Goal: Entertainment & Leisure: Consume media (video, audio)

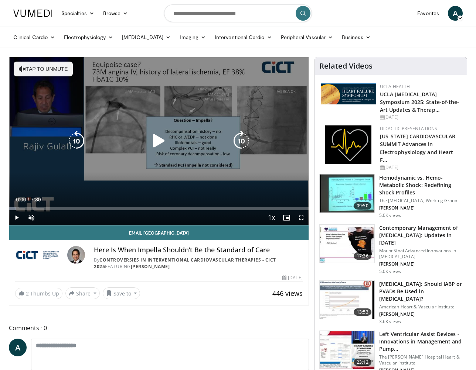
click at [48, 72] on button "Tap to unmute" at bounding box center [43, 69] width 59 height 15
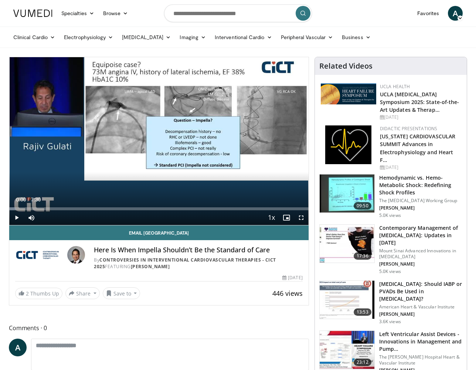
drag, startPoint x: 156, startPoint y: 142, endPoint x: 17, endPoint y: 218, distance: 157.7
click at [156, 142] on icon "Video Player" at bounding box center [158, 141] width 21 height 21
click at [17, 218] on span "Video Player" at bounding box center [16, 218] width 15 height 15
click at [14, 218] on span "Video Player" at bounding box center [16, 218] width 15 height 15
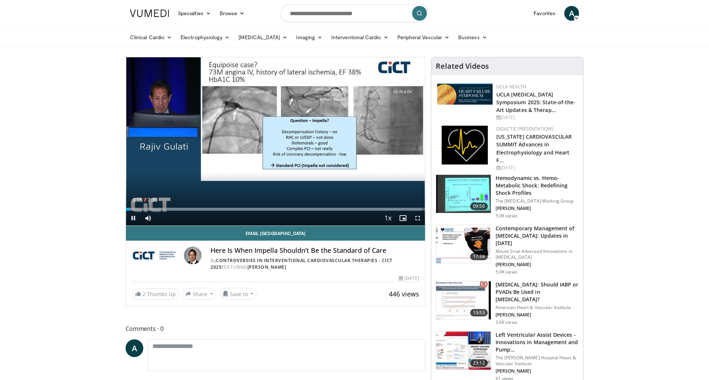
click at [417, 219] on span "Video Player" at bounding box center [417, 218] width 15 height 15
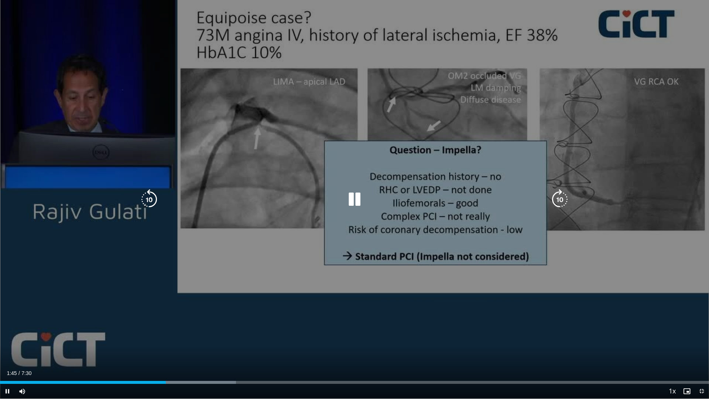
click at [360, 201] on icon "Video Player" at bounding box center [354, 199] width 21 height 21
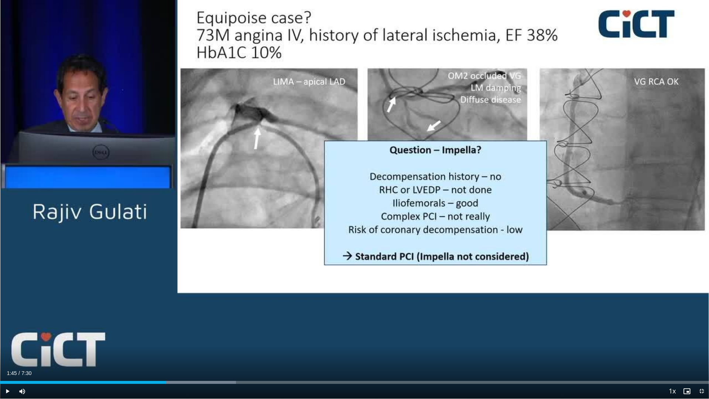
click at [355, 200] on div "10 seconds Tap to unmute" at bounding box center [354, 199] width 709 height 399
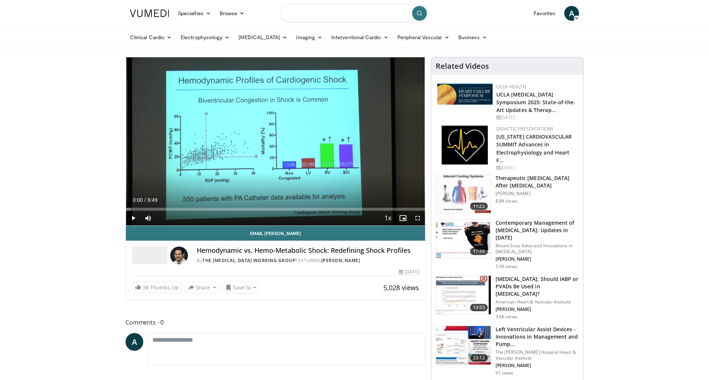
click at [305, 16] on input "Search topics, interventions" at bounding box center [355, 13] width 148 height 18
type input "**********"
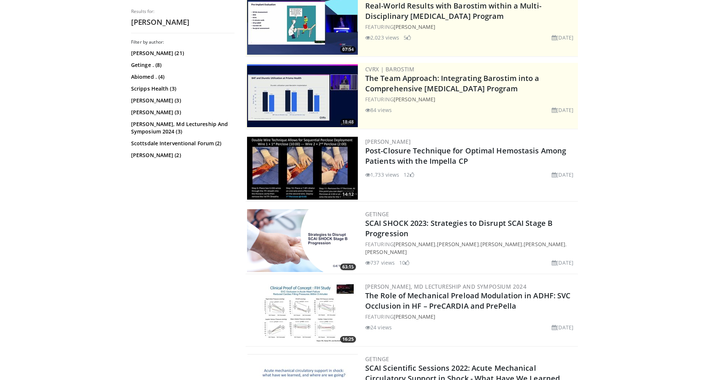
scroll to position [92, 0]
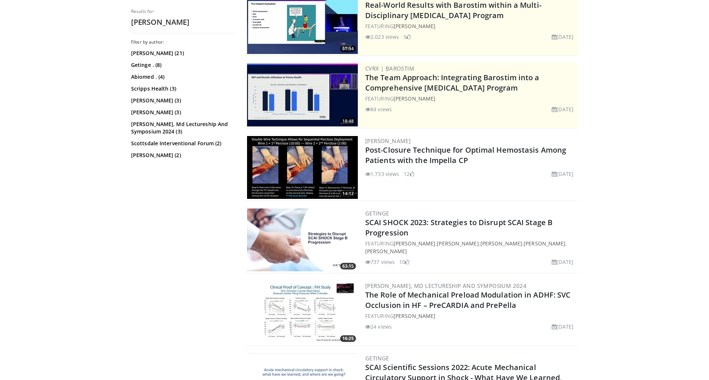
click at [286, 165] on img at bounding box center [302, 167] width 111 height 63
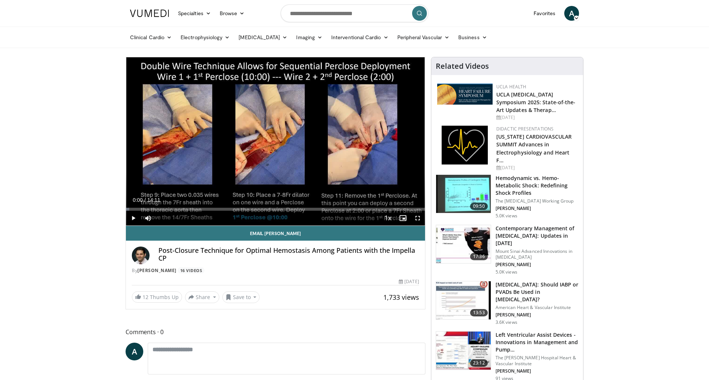
click at [417, 217] on span "Video Player" at bounding box center [417, 218] width 15 height 15
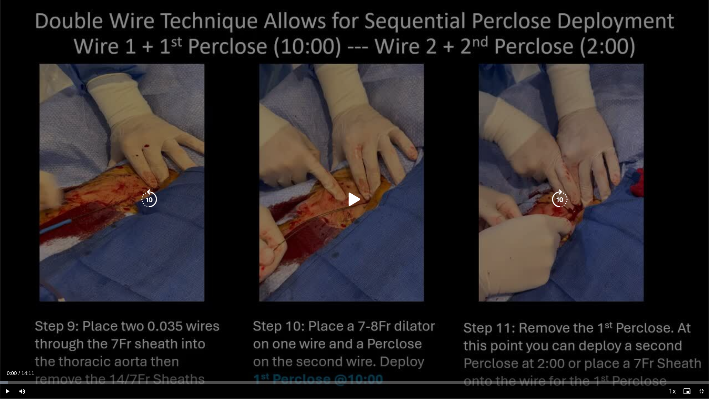
drag, startPoint x: 352, startPoint y: 198, endPoint x: 390, endPoint y: 210, distance: 40.2
click at [352, 198] on icon "Video Player" at bounding box center [354, 199] width 21 height 21
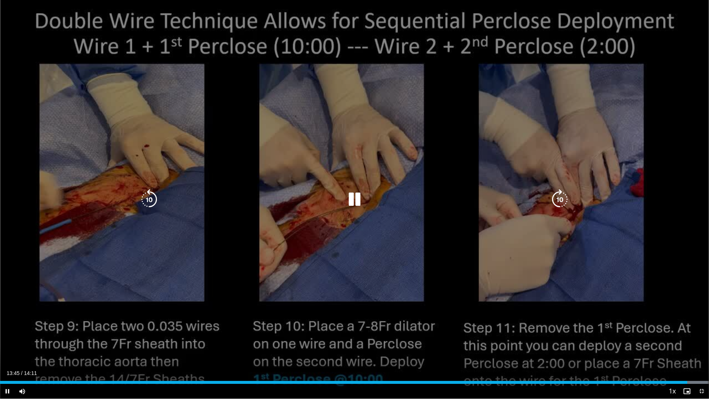
click at [356, 204] on icon "Video Player" at bounding box center [354, 199] width 21 height 21
